Goal: Task Accomplishment & Management: Manage account settings

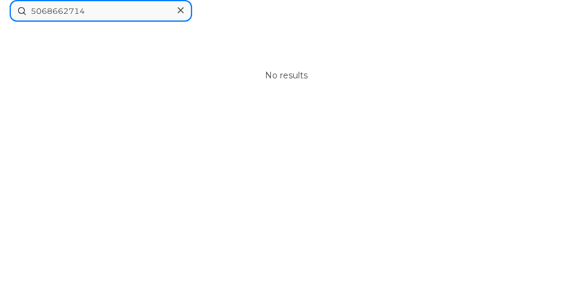
drag, startPoint x: 10, startPoint y: 10, endPoint x: -13, endPoint y: 10, distance: 23.5
paste input "2270826"
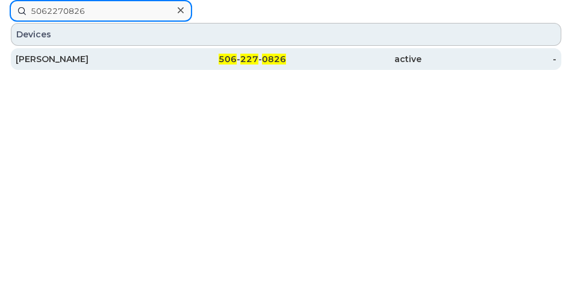
type input "5062270826"
click at [108, 61] on div "[PERSON_NAME]" at bounding box center [83, 59] width 135 height 12
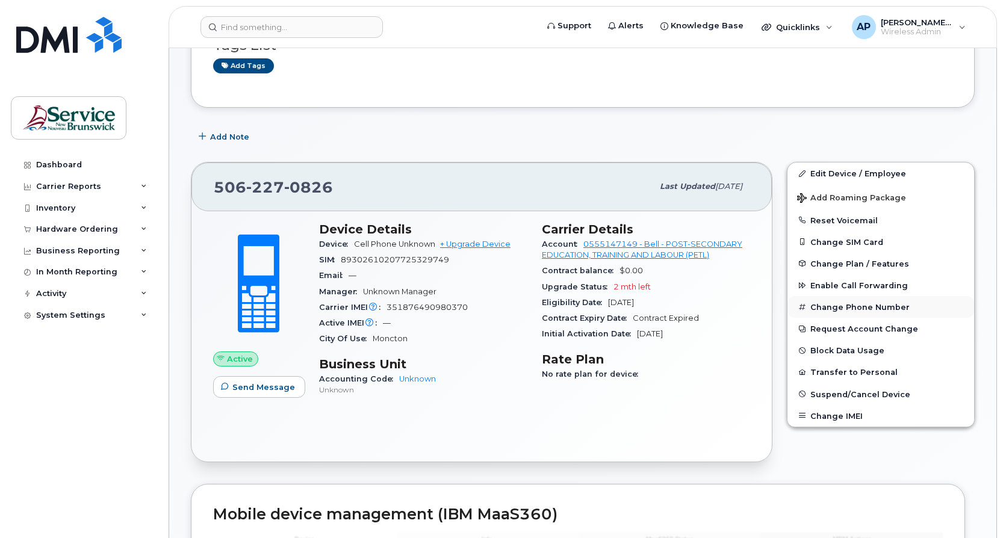
scroll to position [60, 0]
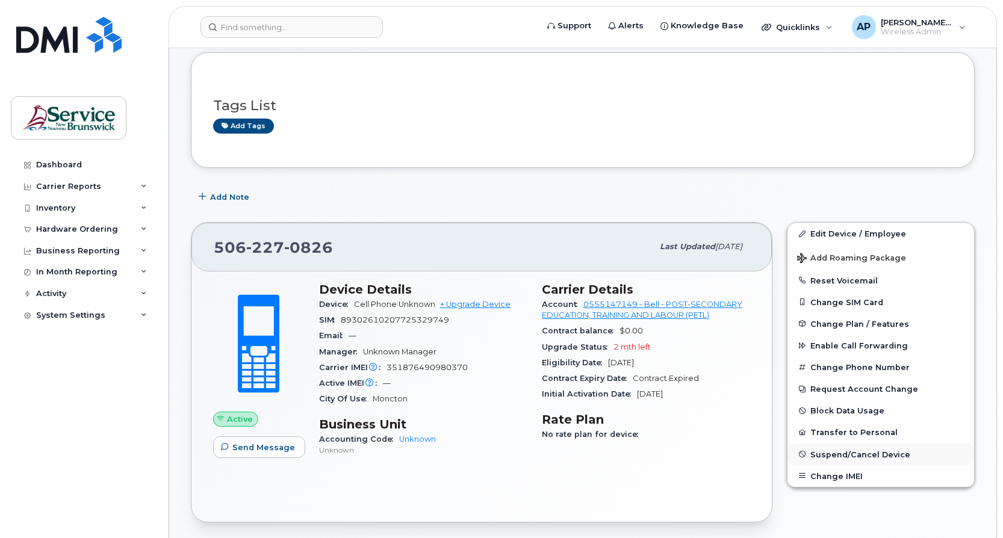
click at [898, 448] on button "Suspend/Cancel Device" at bounding box center [880, 455] width 187 height 22
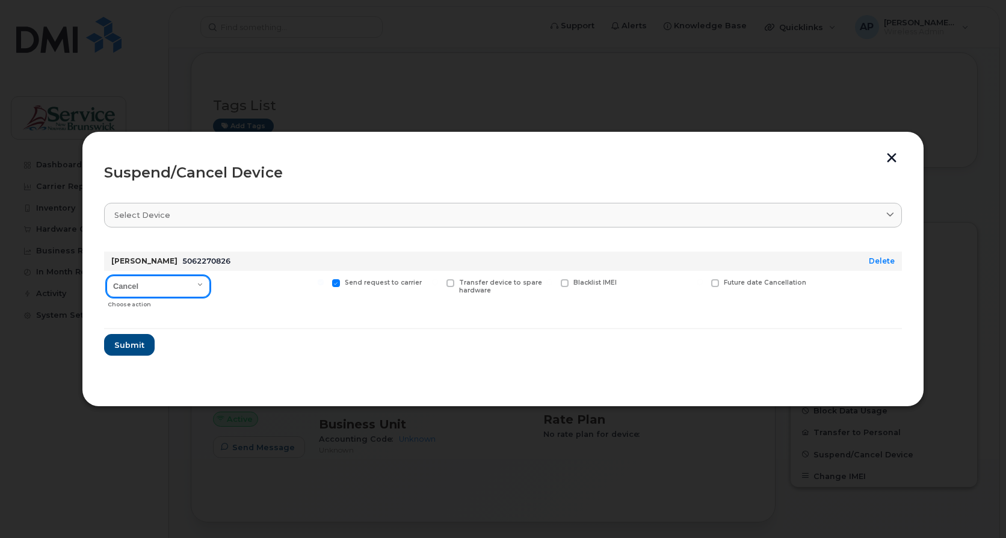
click at [198, 286] on select "Cancel Suspend - Extend Suspension Suspend - Reduced Rate Suspend - Full Rate S…" at bounding box center [159, 287] width 104 height 22
select select "[object Object]"
click at [107, 276] on select "Cancel Suspend - Extend Suspension Suspend - Reduced Rate Suspend - Full Rate S…" at bounding box center [159, 287] width 104 height 22
click at [200, 287] on select "Cancel Suspend - Extend Suspension Suspend - Reduced Rate Suspend - Full Rate S…" at bounding box center [159, 287] width 104 height 22
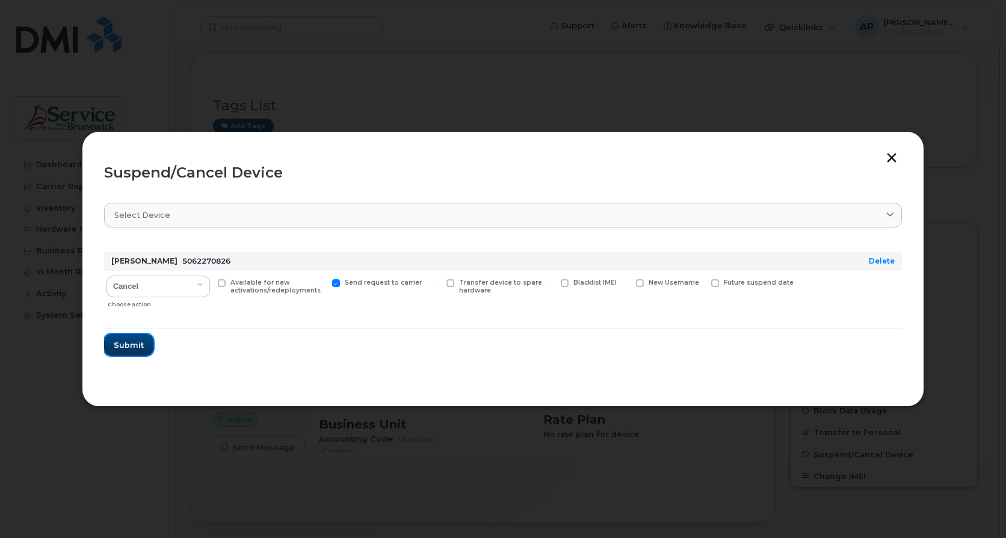
click at [133, 347] on span "Submit" at bounding box center [129, 344] width 30 height 11
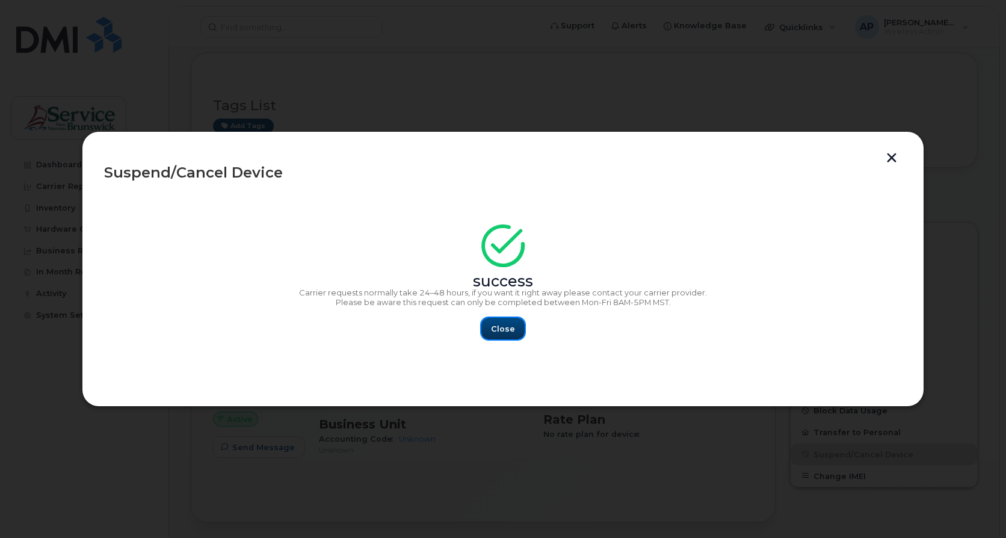
click at [492, 330] on button "Close" at bounding box center [502, 329] width 43 height 22
